Goal: Task Accomplishment & Management: Manage account settings

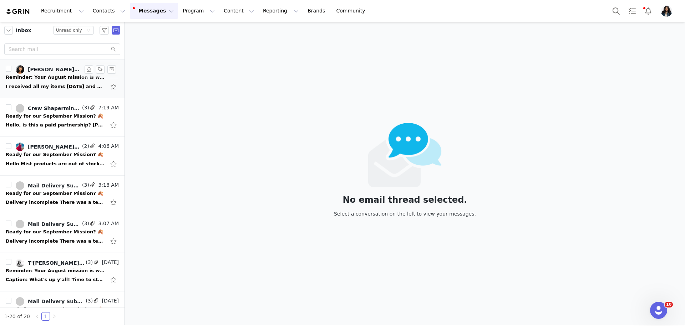
click at [65, 81] on div "I received all my items [DATE] and working on content to put out this week! [DA…" at bounding box center [62, 86] width 113 height 11
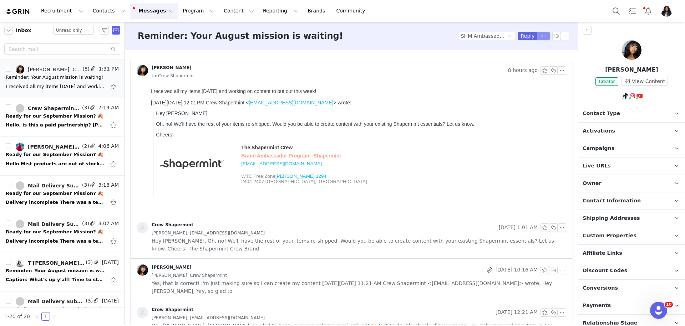
click at [545, 35] on button "button" at bounding box center [543, 36] width 13 height 9
click at [538, 60] on li "Reply All" at bounding box center [536, 60] width 30 height 11
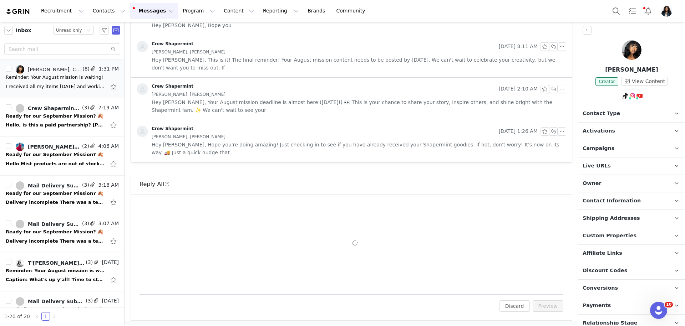
click at [197, 215] on div "To: [EMAIL_ADDRESS][DOMAIN_NAME] Cc Cc: Attach a file Sending Options Send now …" at bounding box center [351, 244] width 424 height 83
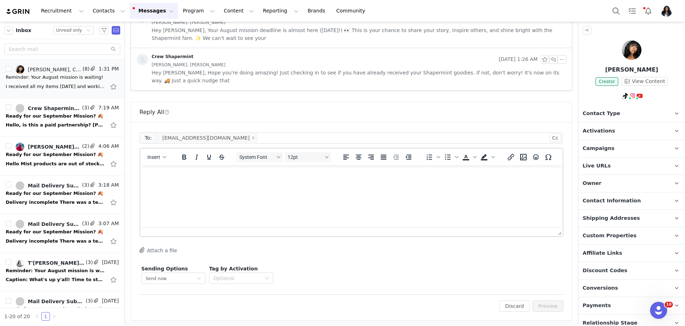
click at [197, 185] on html at bounding box center [351, 174] width 422 height 19
click at [154, 154] on span "Insert" at bounding box center [153, 157] width 13 height 6
click at [186, 180] on div "Insert Variable" at bounding box center [182, 180] width 64 height 9
select select
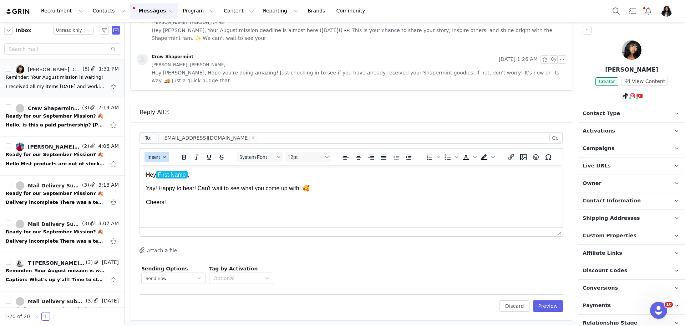
click at [157, 152] on button "Insert" at bounding box center [156, 157] width 25 height 10
click at [171, 189] on div "Insert Signature" at bounding box center [182, 191] width 64 height 9
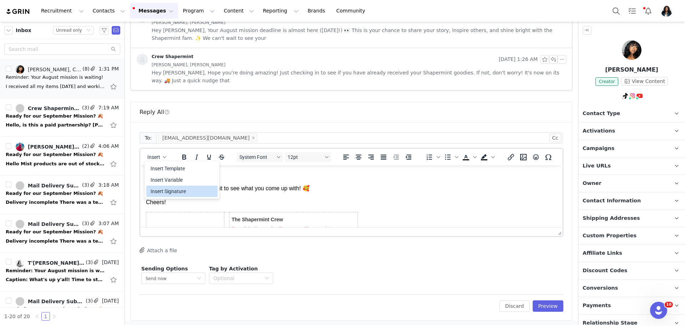
scroll to position [58, 0]
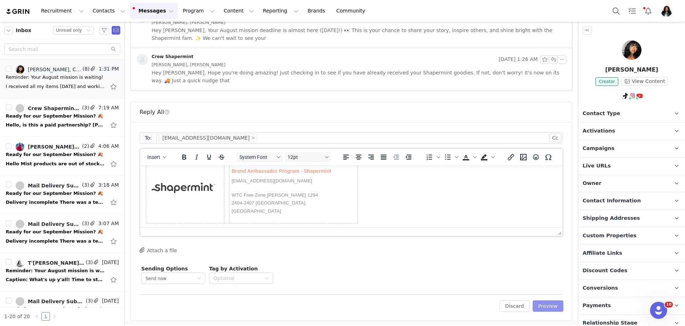
click at [555, 308] on button "Preview" at bounding box center [547, 306] width 31 height 11
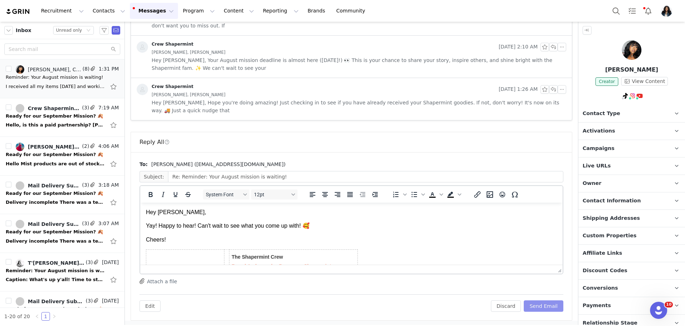
scroll to position [0, 0]
click at [555, 308] on button "Send Email" at bounding box center [543, 306] width 40 height 11
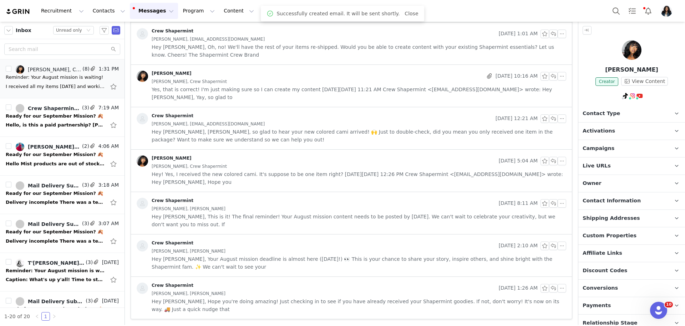
scroll to position [193, 0]
click at [45, 198] on div "Delivery incomplete There was a temporary problem delivering your message to [E…" at bounding box center [62, 202] width 113 height 11
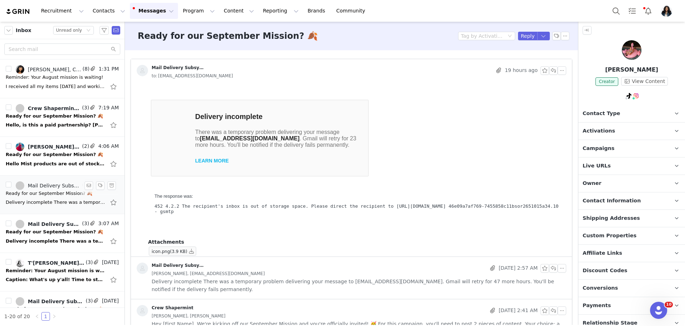
scroll to position [0, 0]
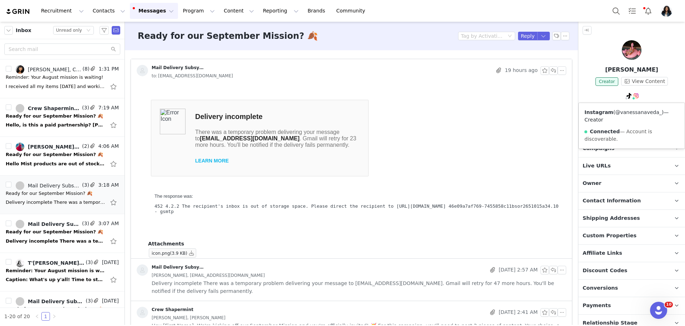
click at [633, 111] on link "@vanessanaveda_" at bounding box center [638, 112] width 46 height 6
click at [47, 232] on div "Ready for our September Mission? 🍂" at bounding box center [54, 232] width 97 height 7
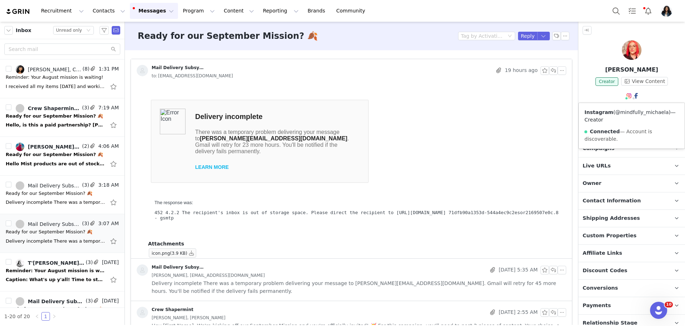
click at [625, 113] on link "@mindfully_michaela" at bounding box center [641, 112] width 53 height 6
click at [605, 135] on span "Activations" at bounding box center [598, 131] width 32 height 8
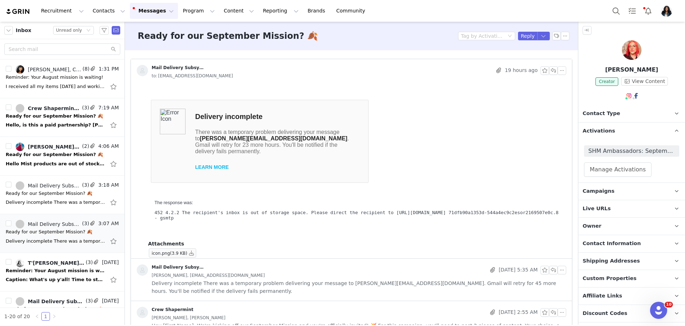
click at [610, 109] on p "Contact Type Contact type can be Creator, Prospect, Application, or Manager." at bounding box center [623, 113] width 90 height 17
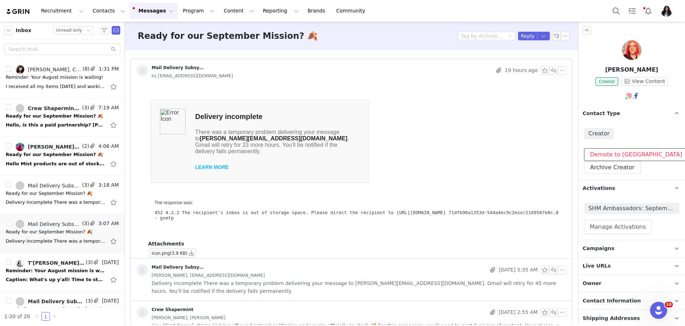
click at [622, 158] on button "Demote to [GEOGRAPHIC_DATA]" at bounding box center [636, 154] width 104 height 13
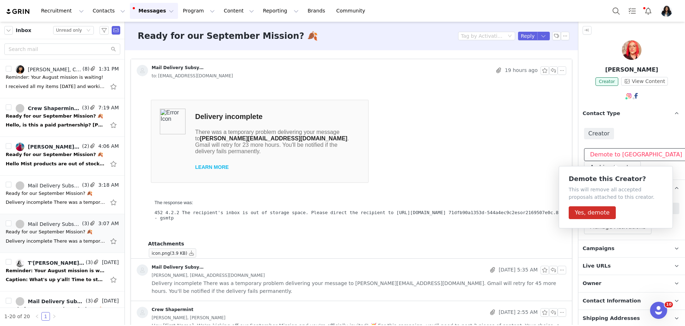
click at [640, 155] on button "Demote to [GEOGRAPHIC_DATA]" at bounding box center [636, 154] width 104 height 13
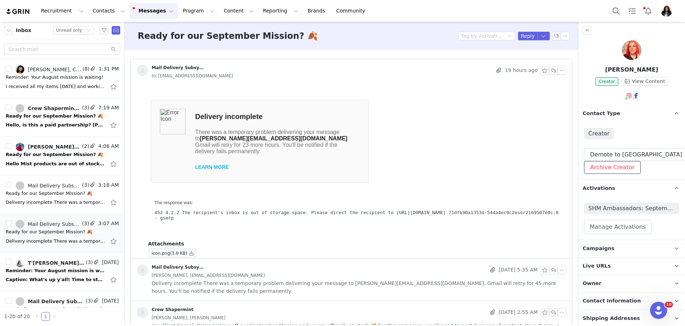
click at [610, 171] on button "Archive Creator" at bounding box center [612, 167] width 57 height 13
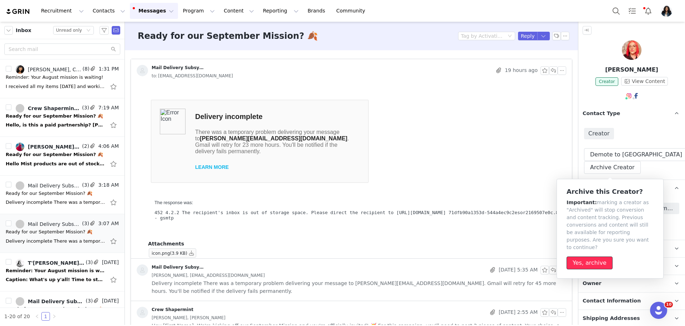
click at [590, 258] on button "Yes, archive" at bounding box center [589, 263] width 46 height 13
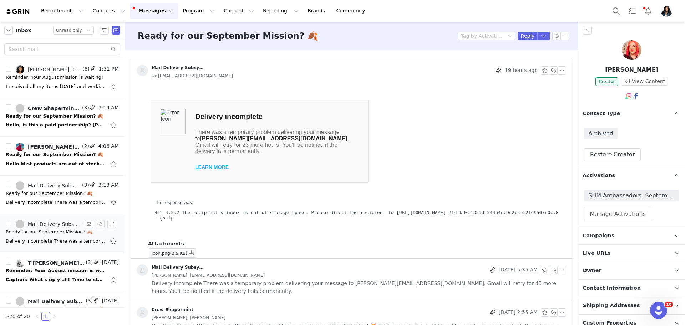
scroll to position [60, 0]
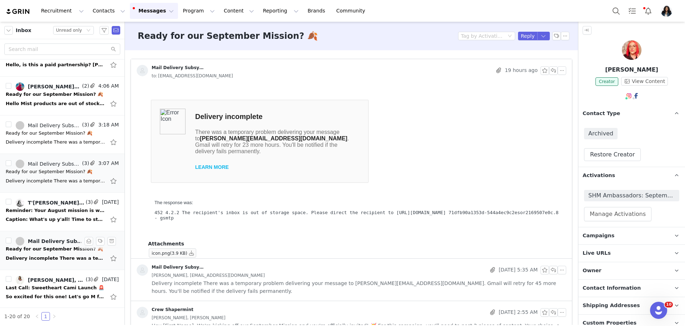
click at [52, 246] on div "Ready for our September Mission? 🍂" at bounding box center [54, 249] width 97 height 7
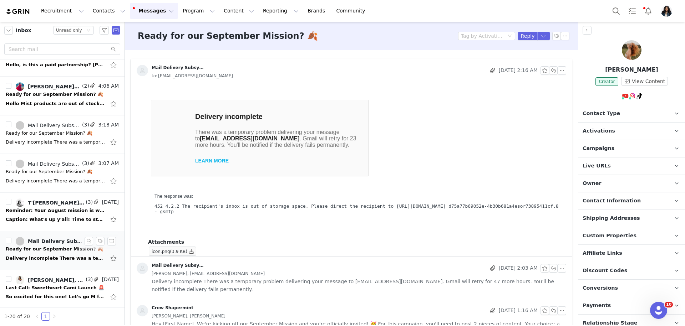
scroll to position [0, 0]
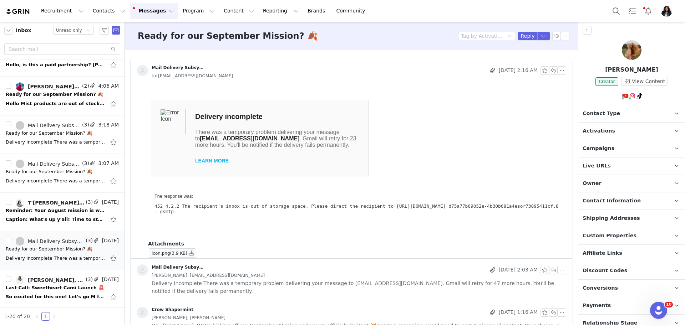
click at [628, 131] on p "Activations" at bounding box center [623, 131] width 90 height 17
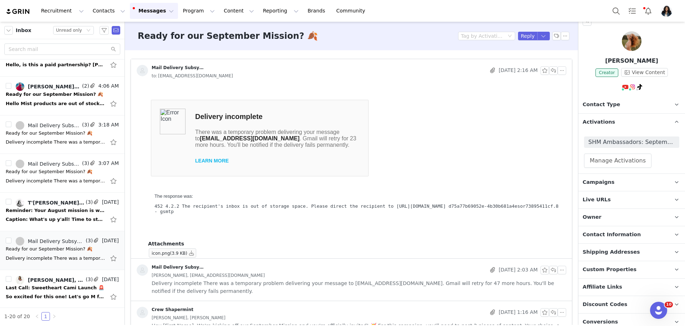
scroll to position [14, 0]
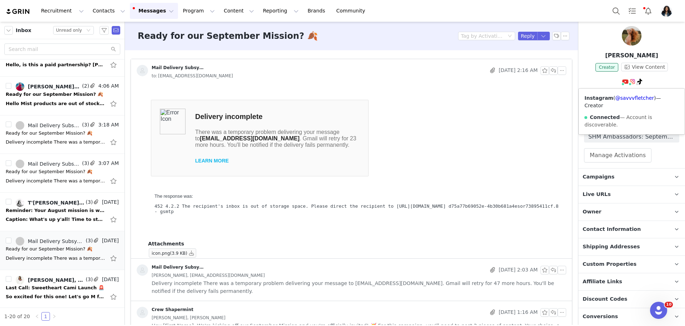
click at [631, 101] on div "Instagram ( @savvvfletcher ) — Creator Connected — Account is discoverable." at bounding box center [631, 112] width 106 height 46
click at [630, 98] on link "@savvvfletcher" at bounding box center [634, 98] width 39 height 6
click at [610, 101] on span "Contact Type" at bounding box center [600, 100] width 37 height 8
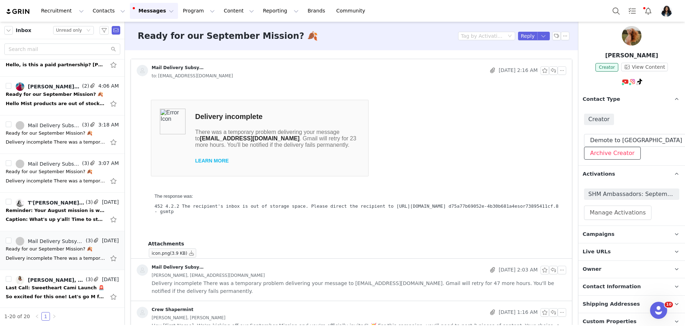
click at [607, 159] on button "Archive Creator" at bounding box center [612, 153] width 57 height 13
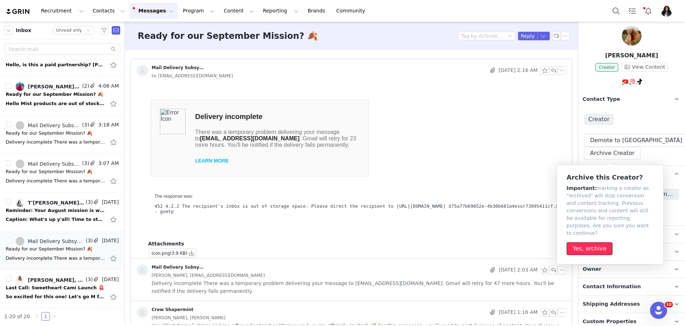
click at [596, 242] on button "Yes, archive" at bounding box center [589, 248] width 46 height 13
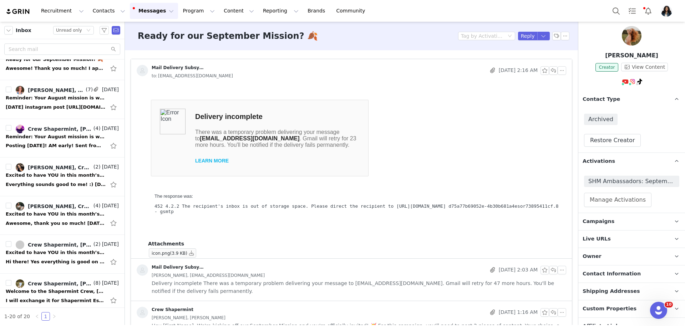
scroll to position [523, 0]
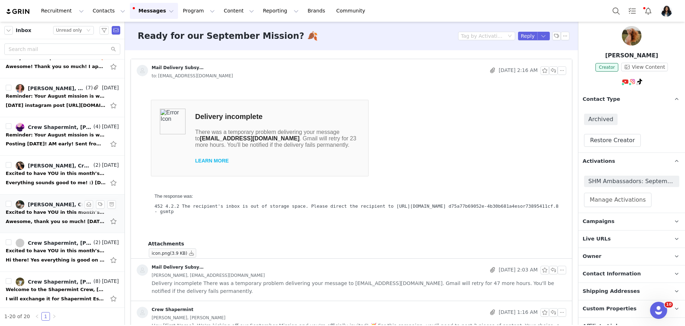
click at [60, 209] on div "Excited to have YOU in this month’s missions!" at bounding box center [56, 212] width 100 height 7
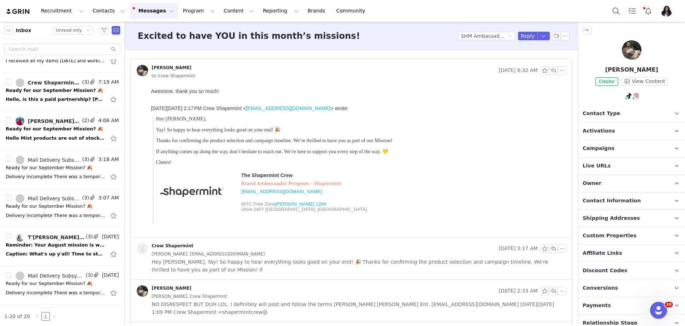
scroll to position [0, 0]
